Goal: Task Accomplishment & Management: Use online tool/utility

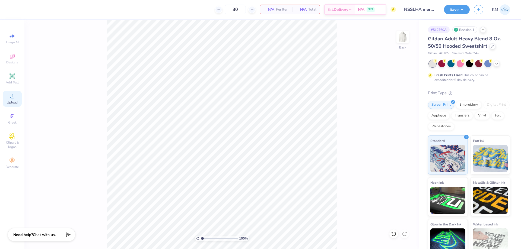
click at [5, 97] on div "Upload" at bounding box center [12, 99] width 19 height 16
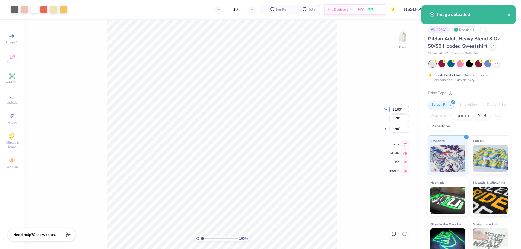
click at [393, 112] on input "15.00" at bounding box center [399, 110] width 20 height 8
type input "12.00"
type input "2.16"
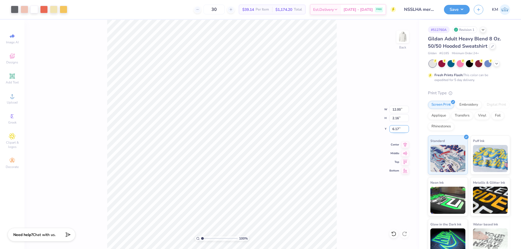
click at [397, 126] on input "6.17" at bounding box center [399, 129] width 20 height 8
type input "3.00"
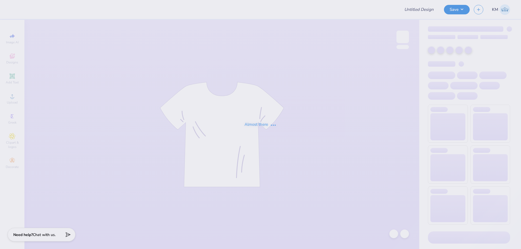
type input "Lambda Gamma Homecoming (AKA)"
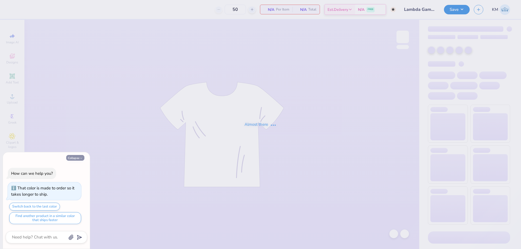
click at [79, 158] on div "Collapse How can we help you? That color is made to order so it takes longer to…" at bounding box center [46, 200] width 87 height 97
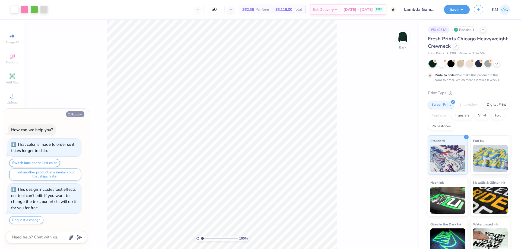
click at [67, 116] on button "Collapse" at bounding box center [75, 114] width 18 height 6
type textarea "x"
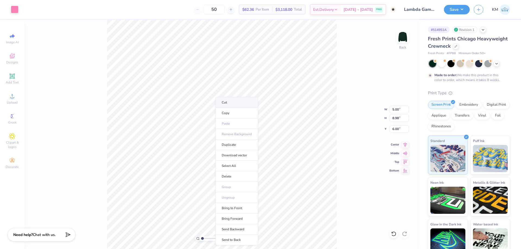
type input "1.18"
type input "1.35"
type input "3.05"
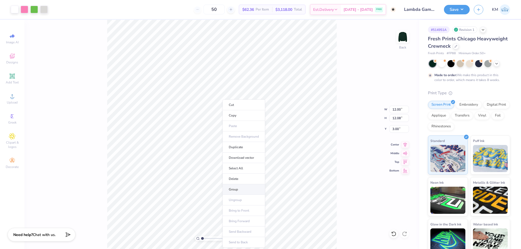
click at [234, 188] on li "Group" at bounding box center [243, 189] width 43 height 11
click at [9, 98] on icon at bounding box center [12, 96] width 7 height 7
click at [8, 97] on div "Upload" at bounding box center [12, 99] width 19 height 16
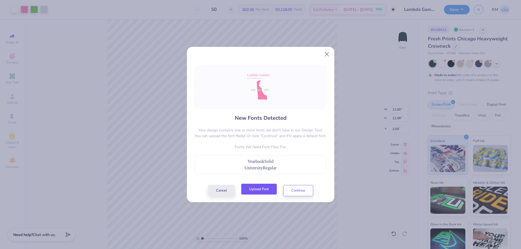
click at [255, 191] on button "Upload Font" at bounding box center [259, 189] width 36 height 11
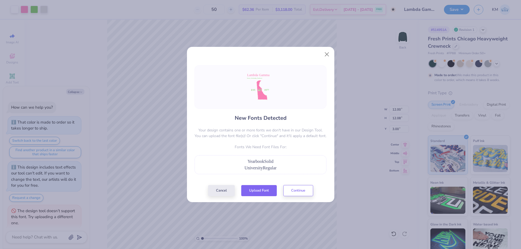
scroll to position [15, 0]
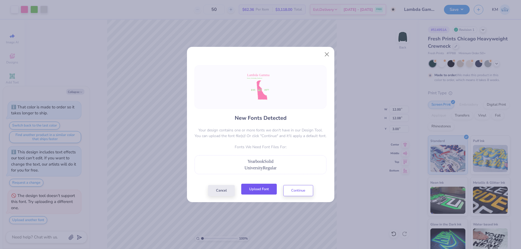
click at [257, 190] on button "Upload Font" at bounding box center [259, 189] width 36 height 11
click at [295, 188] on button "Continue" at bounding box center [298, 189] width 30 height 11
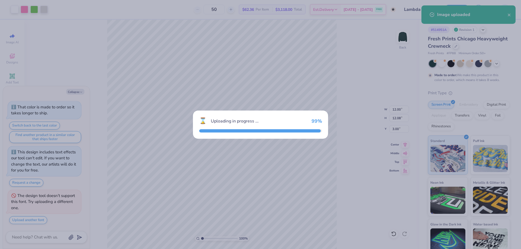
type textarea "x"
type input "15.13"
type input "15.10"
type input "2.95"
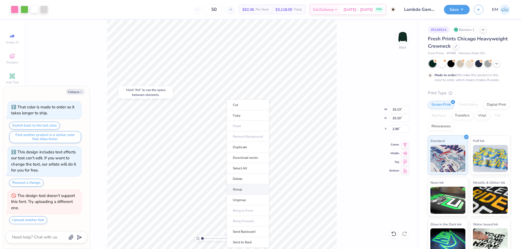
click at [243, 191] on li "Group" at bounding box center [247, 189] width 43 height 11
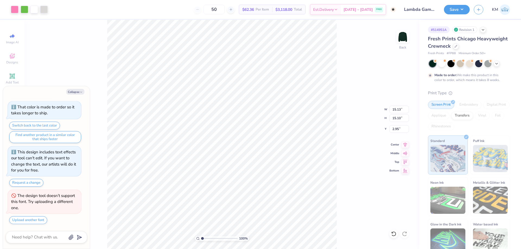
type textarea "x"
type input "4.56"
type textarea "x"
type input "12.00"
type input "12.08"
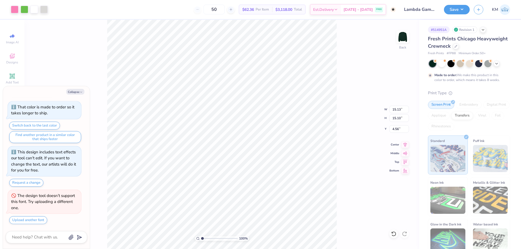
type input "3.00"
type textarea "x"
click at [394, 108] on input "15.13" at bounding box center [399, 110] width 20 height 8
type input "12"
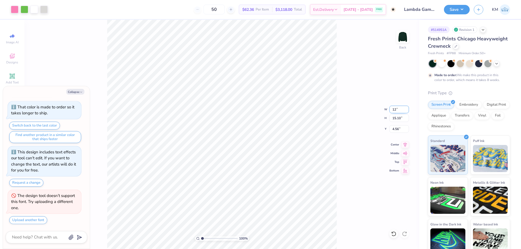
type textarea "x"
type input "12.00"
type input "11.98"
click at [394, 127] on input "6.12" at bounding box center [399, 129] width 20 height 8
type input "3"
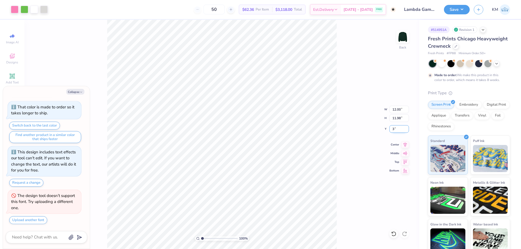
type textarea "x"
type input "3.00"
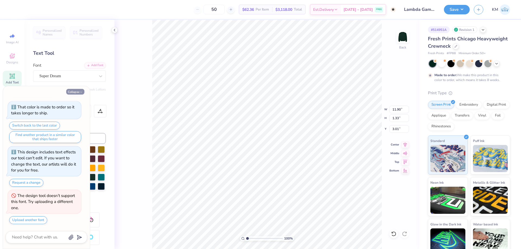
click at [74, 93] on button "Collapse" at bounding box center [75, 92] width 18 height 6
type textarea "x"
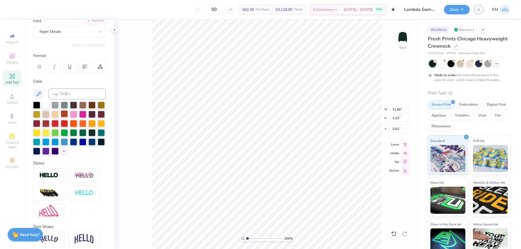
scroll to position [75, 0]
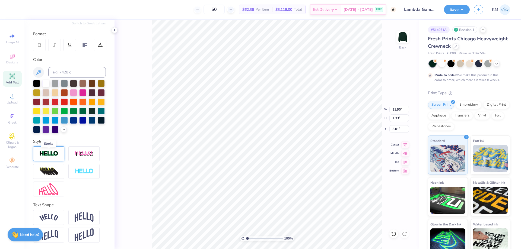
click at [56, 151] on img at bounding box center [48, 154] width 19 height 6
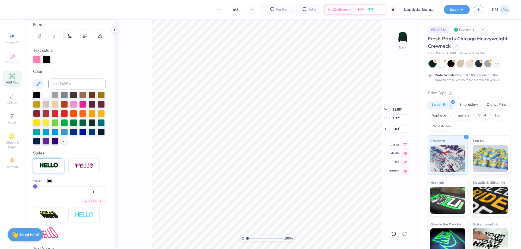
type input "11.88"
type input "1.32"
type input "3.03"
click at [46, 95] on div at bounding box center [45, 94] width 7 height 7
click at [394, 233] on icon at bounding box center [393, 233] width 5 height 5
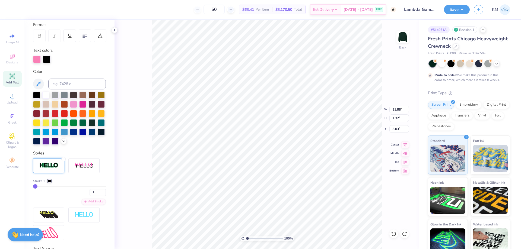
click at [78, 145] on div at bounding box center [69, 118] width 73 height 53
click at [51, 183] on div at bounding box center [49, 181] width 3 height 3
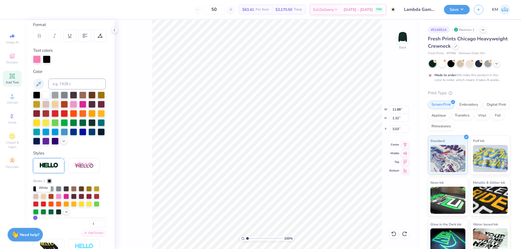
click at [43, 191] on div at bounding box center [43, 188] width 5 height 5
click at [69, 158] on div "Personalized Names Personalized Numbers Text Tool Add Font Font Super Dream Swi…" at bounding box center [69, 134] width 90 height 229
drag, startPoint x: 94, startPoint y: 234, endPoint x: 88, endPoint y: 232, distance: 6.6
click at [90, 228] on input "1" at bounding box center [98, 224] width 16 height 7
type input "2"
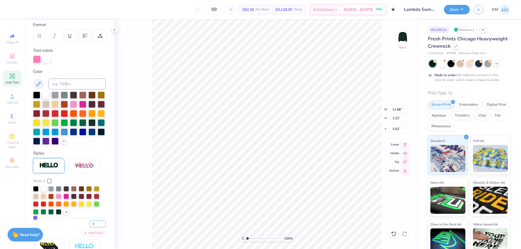
type input "2"
type input "11.90"
type input "1.33"
drag, startPoint x: 249, startPoint y: 239, endPoint x: 253, endPoint y: 238, distance: 4.8
type input "2.68"
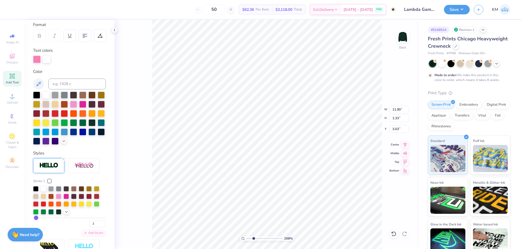
click at [253, 238] on input "range" at bounding box center [264, 238] width 37 height 5
click at [100, 228] on input "3" at bounding box center [98, 224] width 16 height 7
click at [100, 228] on input "4" at bounding box center [98, 224] width 16 height 7
click at [100, 228] on input "5" at bounding box center [98, 224] width 16 height 7
type input "6"
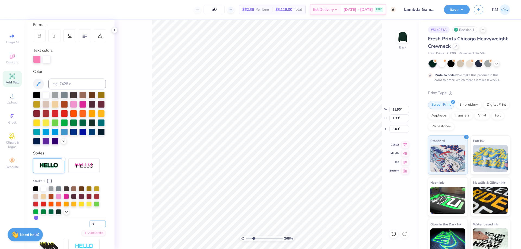
click at [100, 228] on input "6" at bounding box center [98, 224] width 16 height 7
type input "6"
click at [61, 237] on div "Stroke 1 6 Add Stroke" at bounding box center [69, 208] width 73 height 58
type input "11.96"
type input "1.39"
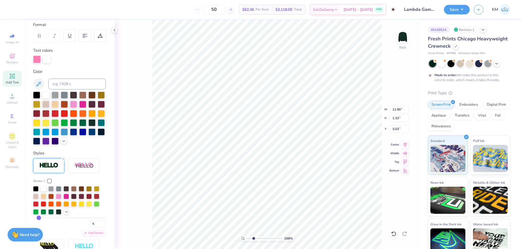
type input "3.00"
click at [100, 228] on input "5" at bounding box center [98, 224] width 16 height 7
click at [100, 228] on input "4" at bounding box center [98, 224] width 16 height 7
type input "3"
click at [100, 228] on input "3" at bounding box center [98, 224] width 16 height 7
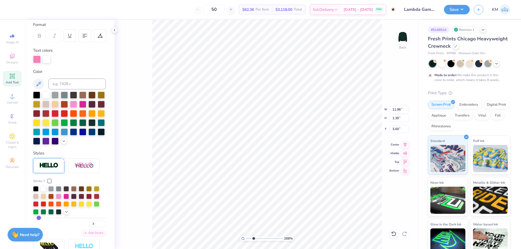
type input "3"
click at [60, 228] on div "3" at bounding box center [69, 223] width 73 height 10
type input "11.91"
type input "1.35"
type input "3.02"
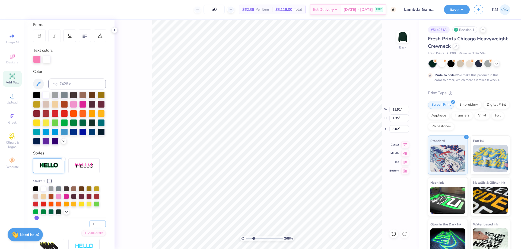
type input "4"
click at [99, 228] on input "4" at bounding box center [98, 224] width 16 height 7
type input "4"
click at [78, 228] on div "4" at bounding box center [69, 223] width 73 height 10
type input "11.93"
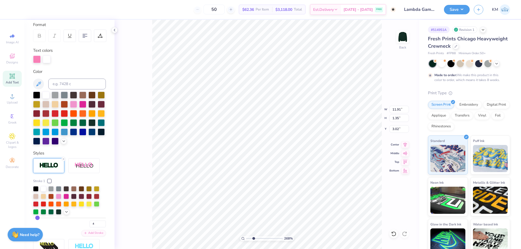
type input "1.36"
type input "3.01"
drag, startPoint x: 254, startPoint y: 239, endPoint x: 231, endPoint y: 240, distance: 23.1
type input "1"
click at [246, 240] on input "range" at bounding box center [264, 238] width 37 height 5
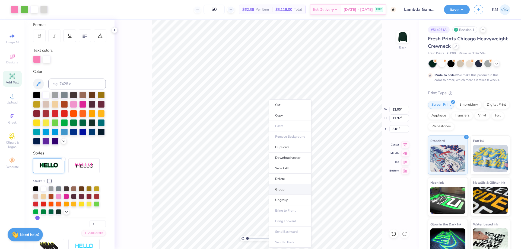
click at [284, 191] on li "Group" at bounding box center [290, 189] width 43 height 11
click at [391, 128] on input "3.01" at bounding box center [399, 129] width 20 height 8
click at [398, 132] on input "3.01" at bounding box center [399, 129] width 20 height 8
type input "3.00"
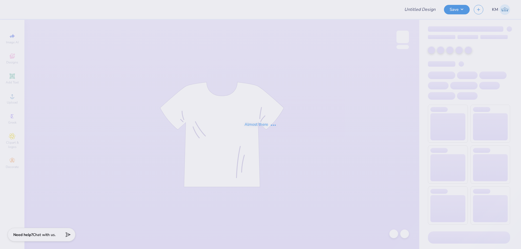
type input "Phi Alpha Delta"
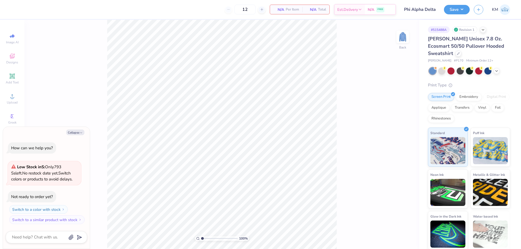
type textarea "x"
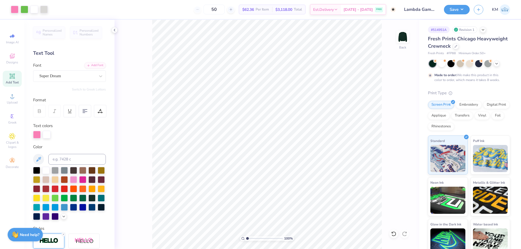
scroll to position [75, 0]
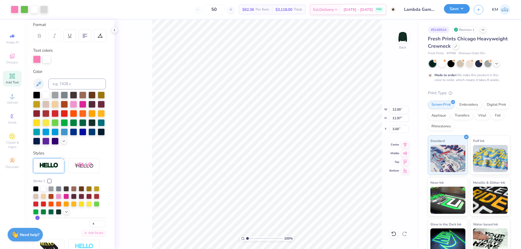
click at [450, 7] on button "Save" at bounding box center [457, 8] width 26 height 9
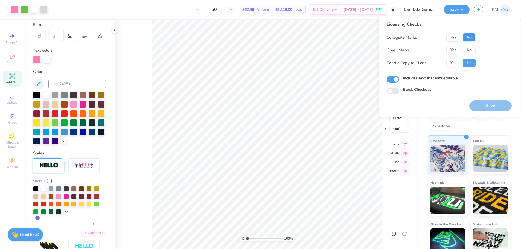
click at [468, 36] on button "No" at bounding box center [468, 37] width 13 height 9
click at [469, 48] on button "No" at bounding box center [468, 50] width 13 height 9
click at [457, 61] on button "Yes" at bounding box center [453, 63] width 14 height 9
click at [494, 106] on button "Save" at bounding box center [490, 105] width 42 height 11
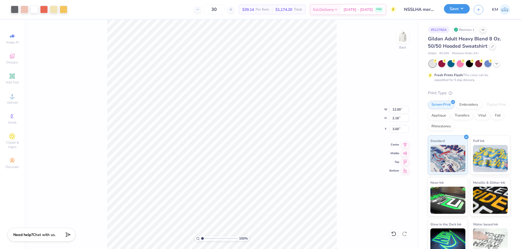
click at [450, 10] on button "Save" at bounding box center [457, 8] width 26 height 9
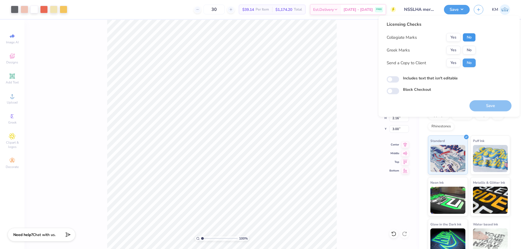
click at [466, 37] on button "No" at bounding box center [468, 37] width 13 height 9
drag, startPoint x: 467, startPoint y: 51, endPoint x: 459, endPoint y: 58, distance: 10.6
click at [467, 51] on button "No" at bounding box center [468, 50] width 13 height 9
click at [445, 66] on div "Send a Copy to Client Yes No" at bounding box center [431, 63] width 89 height 9
click at [453, 63] on button "Yes" at bounding box center [453, 63] width 14 height 9
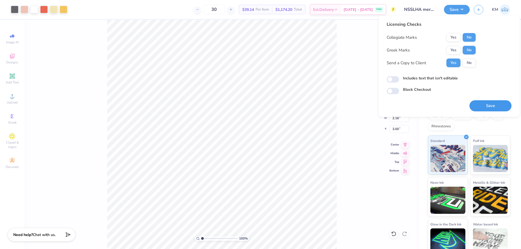
click at [476, 106] on button "Save" at bounding box center [490, 105] width 42 height 11
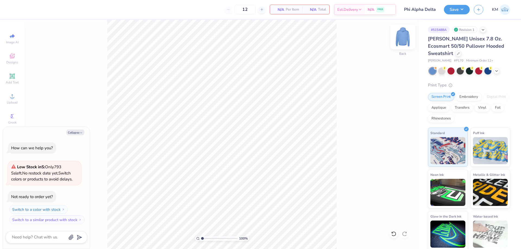
click at [408, 36] on img at bounding box center [403, 37] width 22 height 22
click at [404, 37] on img at bounding box center [403, 37] width 22 height 22
click at [395, 42] on div "100 % Back" at bounding box center [221, 134] width 395 height 229
click at [400, 39] on img at bounding box center [403, 37] width 22 height 22
click at [66, 131] on button "Collapse" at bounding box center [75, 133] width 18 height 6
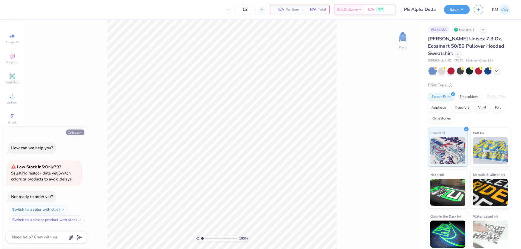
type textarea "x"
click at [79, 134] on icon "button" at bounding box center [80, 132] width 3 height 3
type textarea "x"
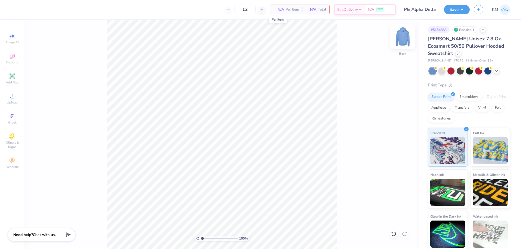
click at [403, 41] on img at bounding box center [403, 37] width 22 height 22
click at [10, 102] on span "Upload" at bounding box center [12, 102] width 11 height 4
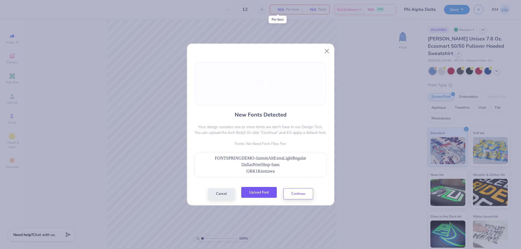
click at [250, 192] on button "Upload Font" at bounding box center [259, 192] width 36 height 11
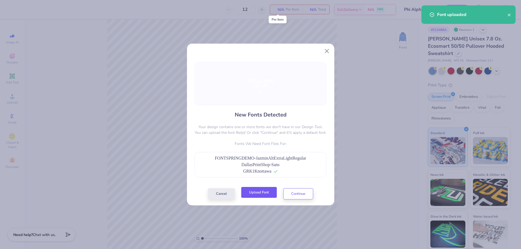
click at [262, 197] on button "Upload Font" at bounding box center [259, 192] width 36 height 11
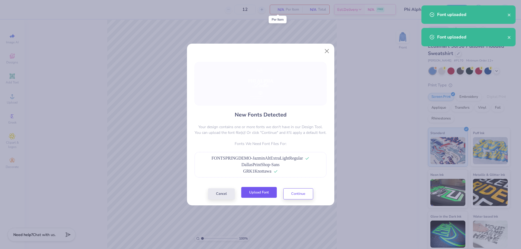
click at [259, 193] on button "Upload Font" at bounding box center [259, 192] width 36 height 11
click at [301, 193] on button "Continue" at bounding box center [298, 192] width 30 height 11
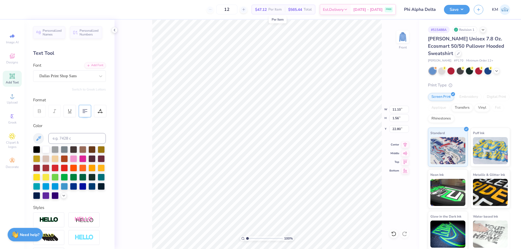
click at [86, 110] on icon at bounding box center [84, 111] width 5 height 5
type input "10.99"
type input "1.52"
type input "22.86"
click at [406, 144] on icon at bounding box center [405, 144] width 8 height 7
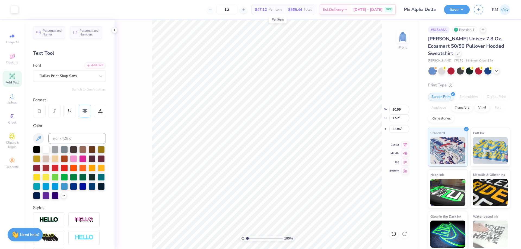
type input "2.44"
type input "2.32"
type input "19.79"
type input "10.99"
type input "1.52"
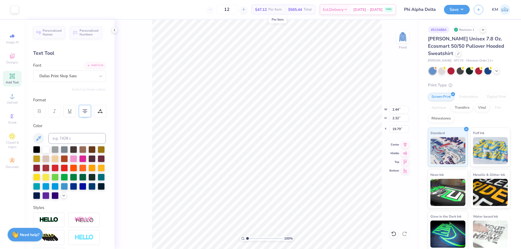
type input "22.86"
type input "9.12"
type input "2.48"
type input "15.54"
type input "13.83"
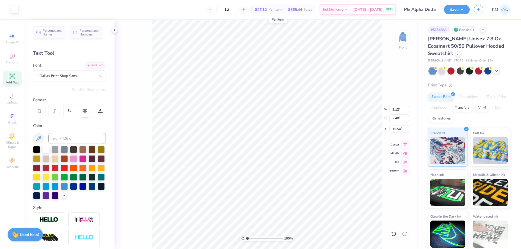
type input "4.41"
type input "13.61"
click at [309, 187] on li "Group" at bounding box center [314, 189] width 43 height 11
type input "4.22"
type input "1.41"
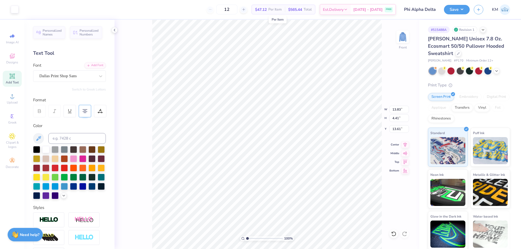
type input "8.47"
type input "4.44"
type input "2.23"
type input "7.65"
click at [292, 187] on li "Group" at bounding box center [299, 189] width 43 height 11
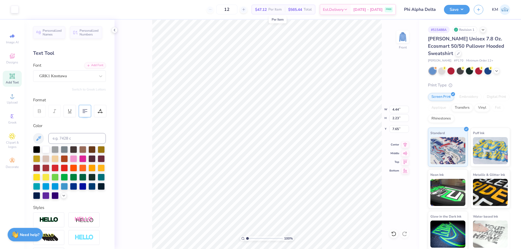
type input "10.99"
type input "1.52"
type input "22.86"
type input "2.44"
type input "2.32"
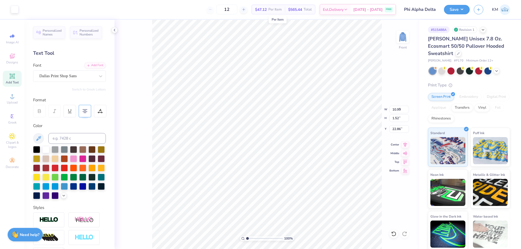
type input "19.79"
click at [403, 143] on icon at bounding box center [405, 144] width 8 height 7
type input "4.59"
type input "19.79"
click at [288, 188] on li "Group" at bounding box center [293, 189] width 43 height 11
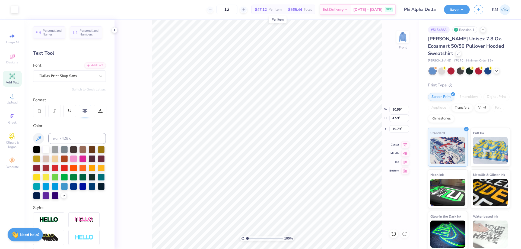
type input "13.83"
type input "4.41"
type input "13.61"
click at [405, 144] on icon at bounding box center [405, 144] width 4 height 5
type input "4.44"
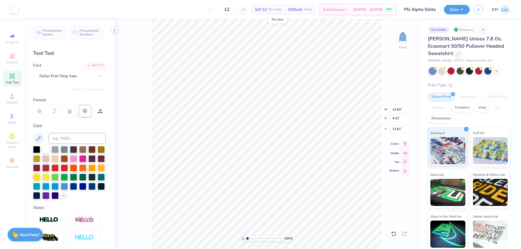
type input "2.23"
type input "7.65"
click at [405, 143] on icon at bounding box center [405, 144] width 8 height 7
type input "13.83"
type input "4.41"
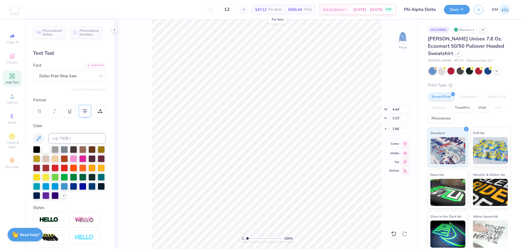
type input "13.61"
type input "10.99"
type input "4.59"
type input "19.79"
type input "13.83"
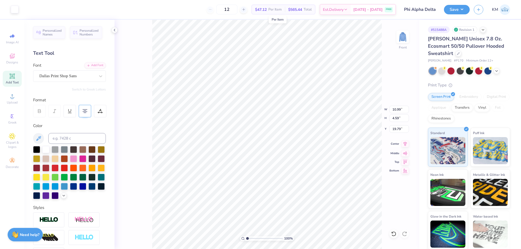
type input "10.78"
type input "13.61"
click at [291, 189] on li "Group" at bounding box center [297, 189] width 43 height 11
click at [398, 117] on input "10.78" at bounding box center [399, 118] width 20 height 8
type input "16.74"
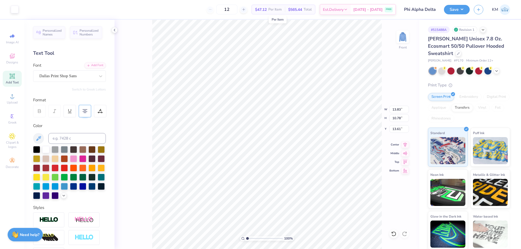
type input "7.65"
click at [394, 118] on input "16.74" at bounding box center [399, 118] width 20 height 8
type input "15"
type input "12.40"
type input "15.00"
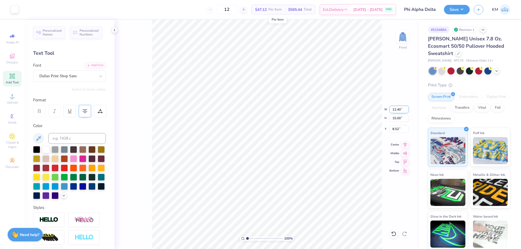
click at [398, 110] on input "12.40" at bounding box center [399, 110] width 20 height 8
click at [397, 130] on input "8.52" at bounding box center [399, 129] width 20 height 8
type input "6"
click at [455, 13] on button "Save" at bounding box center [457, 8] width 26 height 9
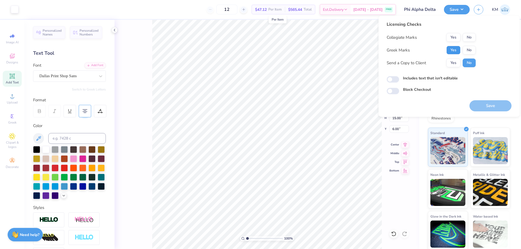
click at [458, 51] on button "Yes" at bounding box center [453, 50] width 14 height 9
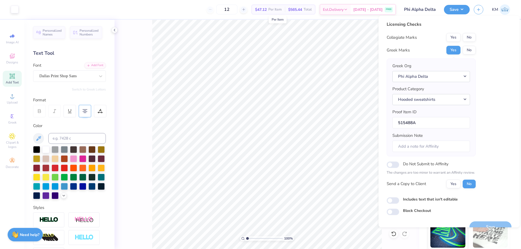
click at [467, 32] on div "Licensing Checks Collegiate Marks Yes No Greek Marks Yes No Greek Org Phi Alpha…" at bounding box center [431, 106] width 89 height 171
click at [467, 38] on button "No" at bounding box center [468, 37] width 13 height 9
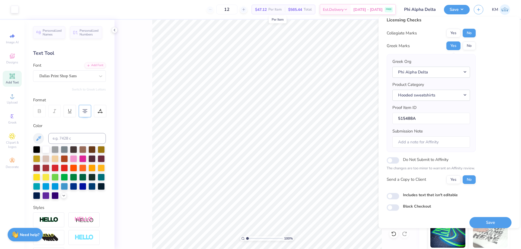
scroll to position [10, 0]
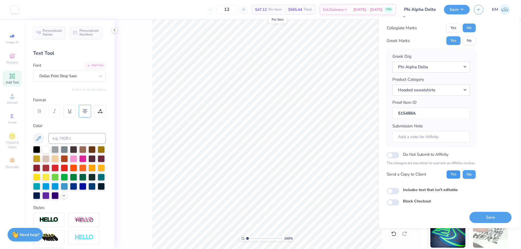
click at [454, 176] on button "Yes" at bounding box center [453, 174] width 14 height 9
click at [475, 214] on button "Save" at bounding box center [490, 217] width 42 height 11
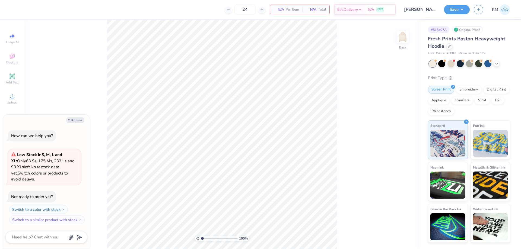
click at [401, 38] on img at bounding box center [402, 36] width 11 height 11
click at [15, 82] on span "Add Text" at bounding box center [12, 82] width 13 height 4
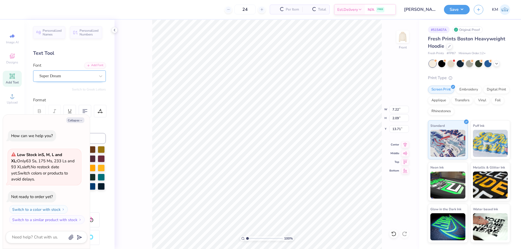
click at [82, 74] on div "Super Dream" at bounding box center [67, 76] width 57 height 8
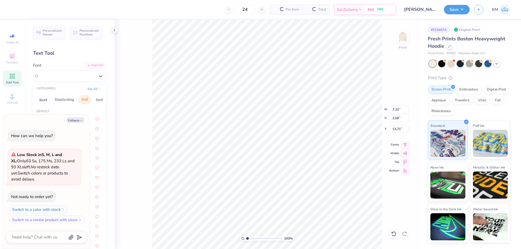
click at [84, 100] on button "Puff" at bounding box center [85, 99] width 12 height 9
click at [80, 120] on polyline "button" at bounding box center [81, 120] width 2 height 1
type textarea "x"
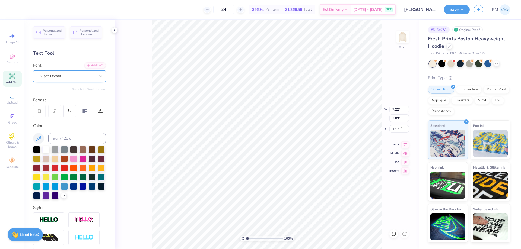
click at [85, 79] on div at bounding box center [67, 75] width 56 height 7
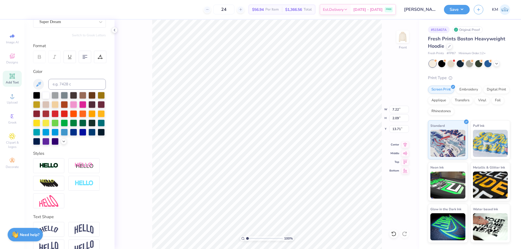
scroll to position [5, 1]
type textarea "TET"
click at [6, 100] on div "Upload" at bounding box center [12, 99] width 19 height 16
click at [298, 188] on li "Group" at bounding box center [307, 189] width 43 height 11
type input "13.74"
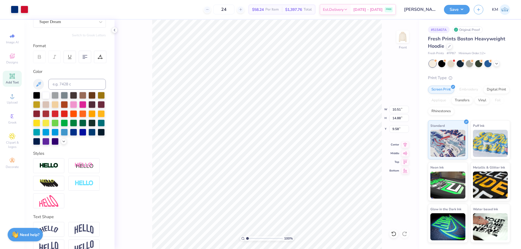
type input "4.00"
type input "5.04"
click at [83, 57] on icon at bounding box center [84, 57] width 5 height 5
type input "10.51"
type input "14.88"
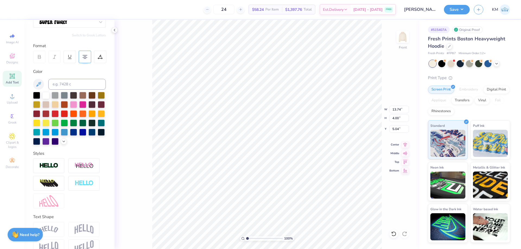
type input "9.58"
click at [406, 146] on icon at bounding box center [405, 144] width 8 height 7
type input "10.49"
type input "3.06"
type input "6.00"
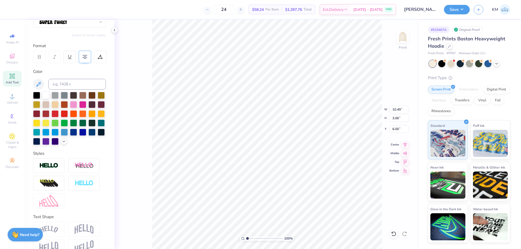
type input "12.44"
type input "18.46"
click at [405, 143] on icon at bounding box center [405, 144] width 4 height 5
type input "12.26"
type input "3.57"
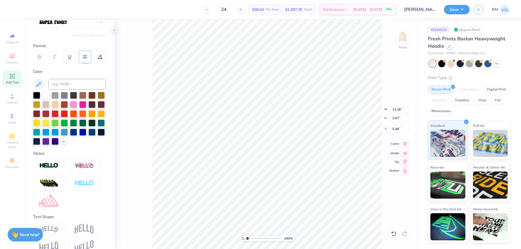
type input "5.48"
type input "10.51"
type input "14.88"
type input "9.58"
type input "12.26"
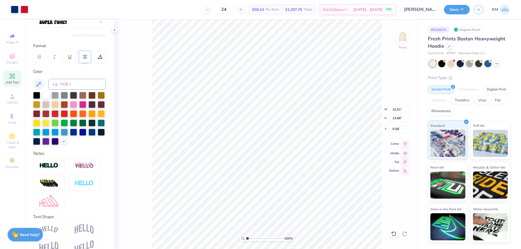
type input "3.57"
type input "5.48"
click at [405, 145] on icon at bounding box center [405, 144] width 8 height 7
type input "18.99"
click at [285, 189] on li "Group" at bounding box center [293, 189] width 43 height 11
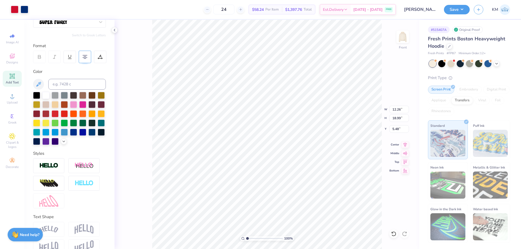
type input "12.28"
type input "5.47"
click at [398, 120] on input "18.99" at bounding box center [399, 118] width 20 height 8
type input "15"
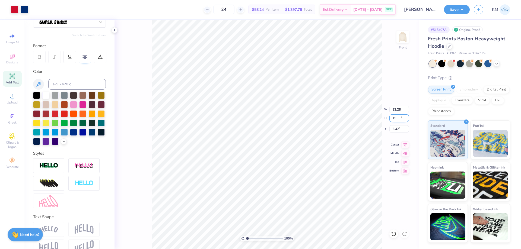
type input "9.69"
type input "15.00"
type input "7.46"
click at [288, 200] on li "Ungroup" at bounding box center [293, 200] width 43 height 11
type input "12.85"
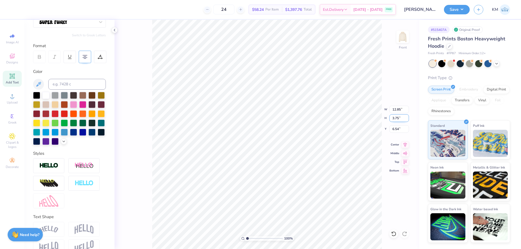
type input "3.75"
type input "6.54"
click at [405, 146] on icon at bounding box center [405, 144] width 8 height 7
type input "12.85"
type input "3.75"
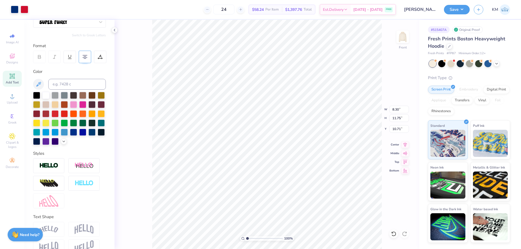
type input "6.54"
type input "9.88"
type input "2.88"
type input "5.93"
type input "8.30"
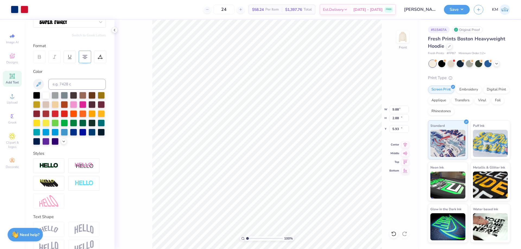
type input "11.75"
type input "10.71"
type input "9.99"
type input "14.15"
type input "8.81"
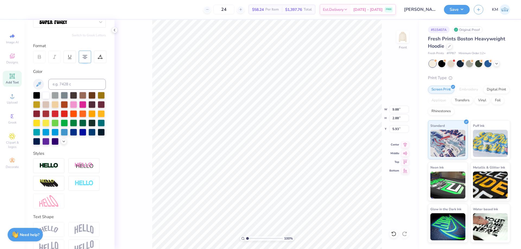
type input "12.03"
type input "3.51"
type input "5.30"
click at [404, 145] on icon at bounding box center [405, 144] width 8 height 7
type input "9.99"
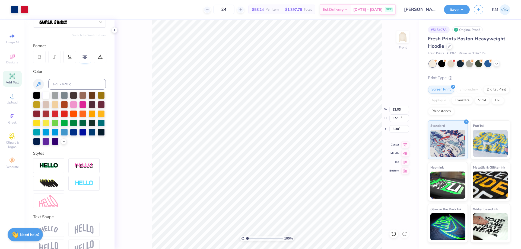
type input "14.15"
type input "8.81"
type input "8.86"
type input "12.54"
type input "9.40"
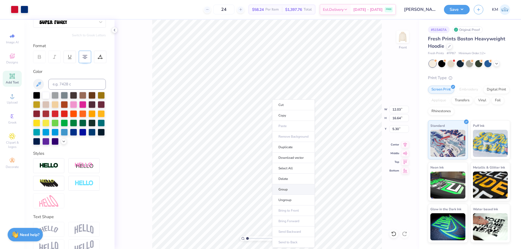
click at [282, 191] on li "Group" at bounding box center [293, 189] width 43 height 11
type input "16.65"
type input "5.29"
click at [398, 119] on input "16.65" at bounding box center [399, 118] width 20 height 8
type input "15"
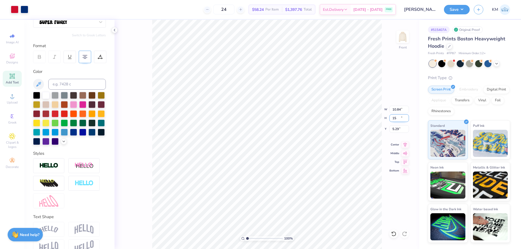
type input "10.84"
type input "15.00"
click at [395, 129] on input "6.12" at bounding box center [399, 129] width 20 height 8
type input "6.00"
click at [467, 11] on button "Save" at bounding box center [457, 8] width 26 height 9
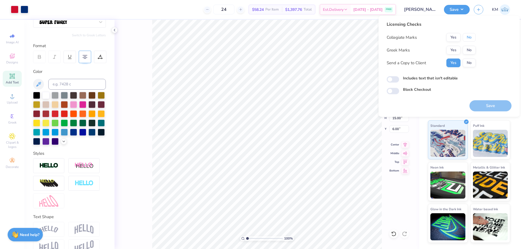
click at [468, 38] on button "No" at bounding box center [468, 37] width 13 height 9
click at [469, 52] on button "No" at bounding box center [468, 50] width 13 height 9
click at [483, 108] on button "Save" at bounding box center [490, 105] width 42 height 11
